Goal: Information Seeking & Learning: Learn about a topic

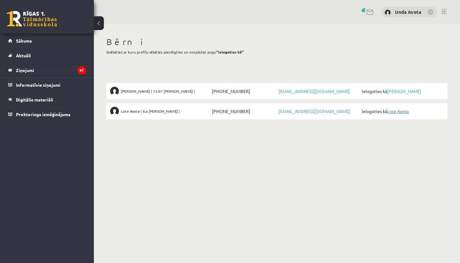
click at [402, 112] on link "Lote Avota" at bounding box center [398, 111] width 22 height 6
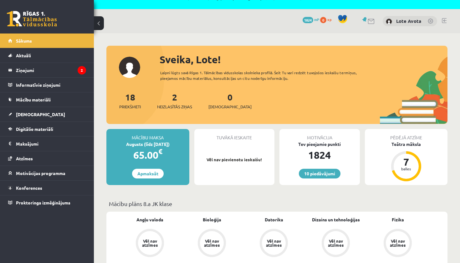
scroll to position [13, 0]
click at [39, 99] on span "Mācību materiāli" at bounding box center [33, 100] width 35 height 6
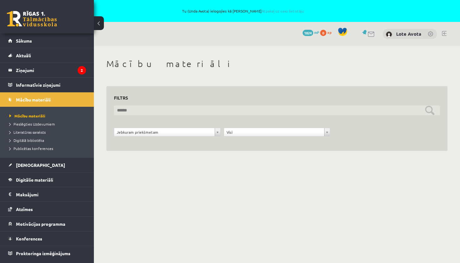
click at [194, 109] on input "text" at bounding box center [277, 110] width 326 height 10
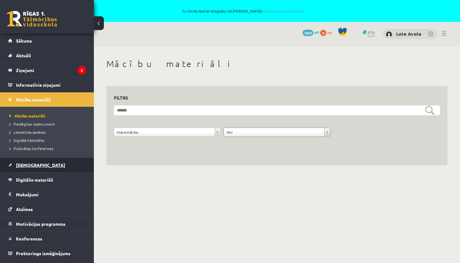
click at [28, 165] on span "[DEMOGRAPHIC_DATA]" at bounding box center [40, 165] width 49 height 6
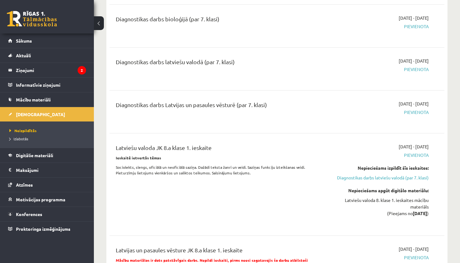
scroll to position [482, 0]
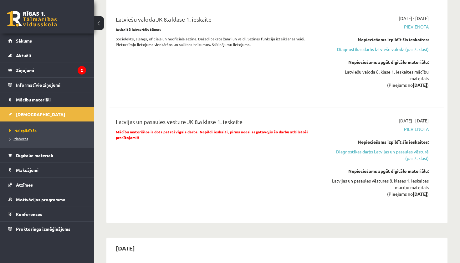
click at [24, 139] on span "Izlabotās" at bounding box center [18, 138] width 19 height 5
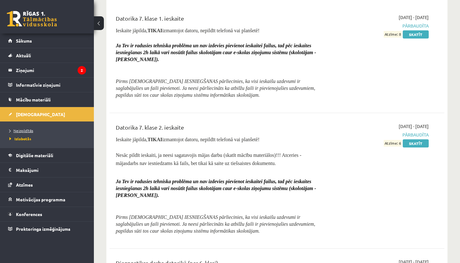
click at [24, 129] on span "Neizpildītās" at bounding box center [21, 130] width 24 height 5
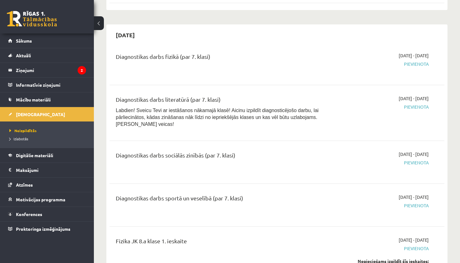
scroll to position [695, 0]
click at [41, 154] on span "Digitālie materiāli" at bounding box center [34, 155] width 37 height 6
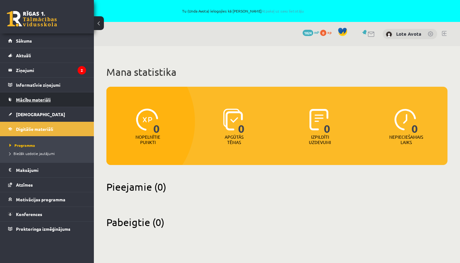
click at [33, 101] on span "Mācību materiāli" at bounding box center [33, 100] width 35 height 6
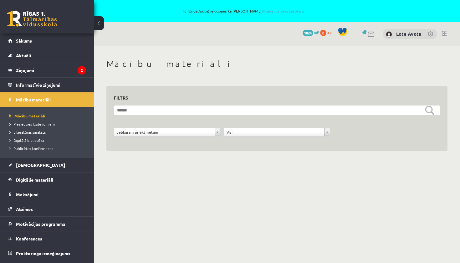
click at [34, 133] on span "Literatūras saraksts" at bounding box center [27, 131] width 36 height 5
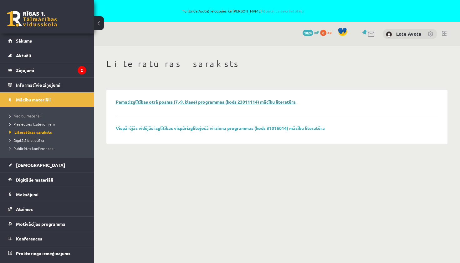
click at [142, 101] on link "Pamatizglītības otrā posma (7.-9. klase) programmas (kods 23011114) mācību lite…" at bounding box center [206, 102] width 180 height 6
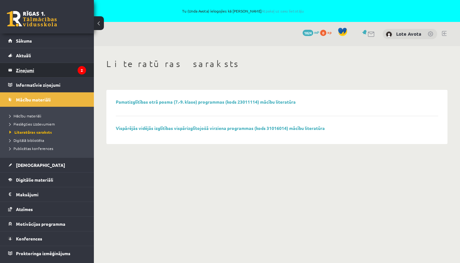
click at [33, 70] on legend "Ziņojumi 2" at bounding box center [51, 70] width 70 height 14
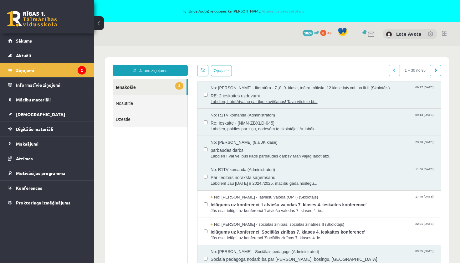
click at [247, 97] on span "RE: 2.ieskaites uzdevumi" at bounding box center [322, 95] width 224 height 8
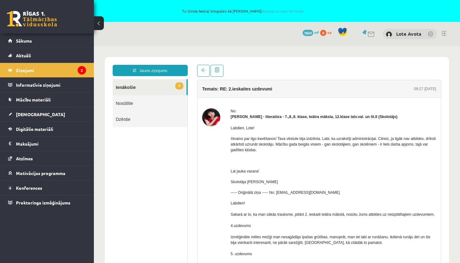
click at [119, 86] on link "2 Ienākošie" at bounding box center [150, 87] width 74 height 16
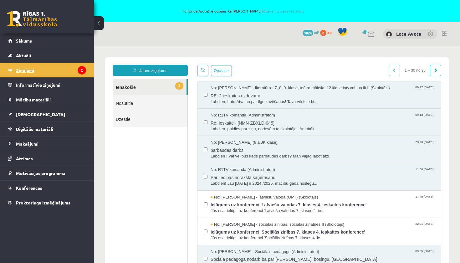
click at [24, 69] on legend "Ziņojumi 2" at bounding box center [51, 70] width 70 height 14
click at [24, 53] on span "Aktuāli" at bounding box center [23, 56] width 15 height 6
